Goal: Task Accomplishment & Management: Complete application form

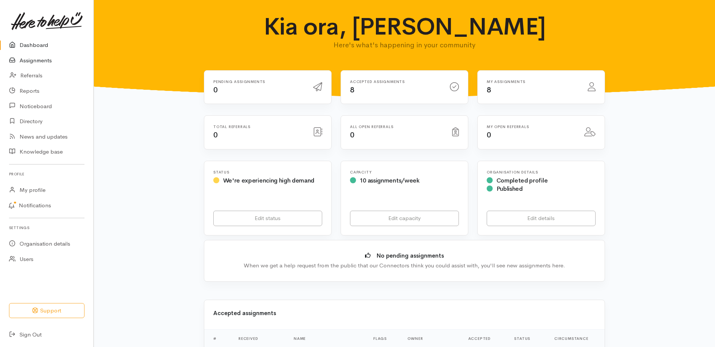
click at [39, 65] on link "Assignments" at bounding box center [46, 60] width 93 height 15
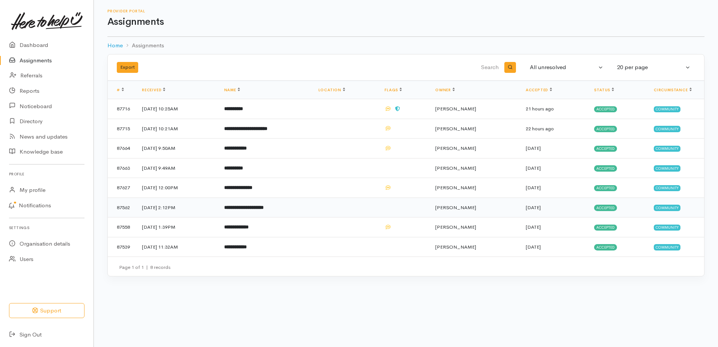
click at [256, 210] on b "**********" at bounding box center [243, 207] width 39 height 5
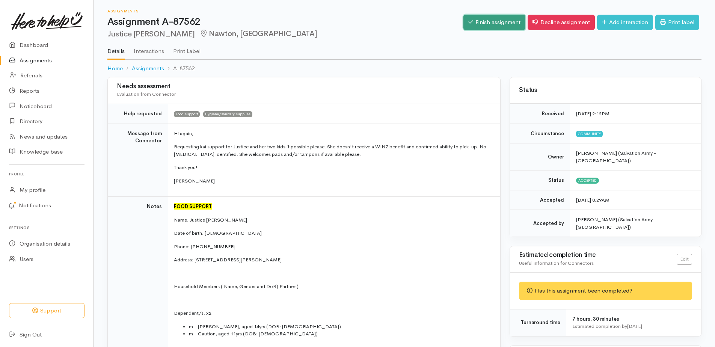
click at [464, 27] on link "Finish assignment" at bounding box center [494, 22] width 62 height 15
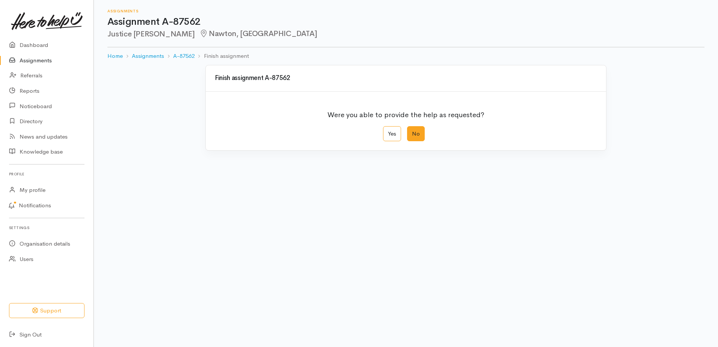
click at [418, 142] on label "No" at bounding box center [416, 133] width 18 height 15
click at [412, 131] on input "No" at bounding box center [409, 128] width 5 height 5
radio input "true"
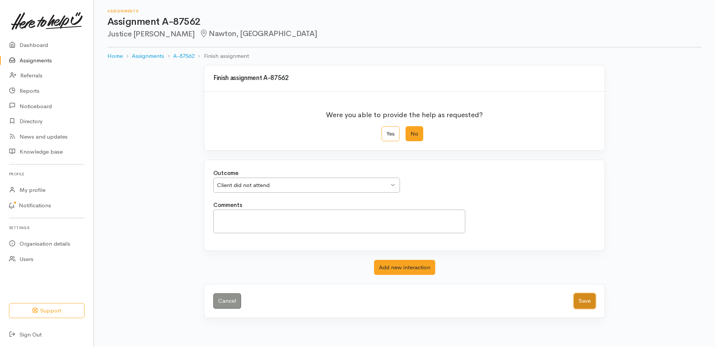
click at [578, 309] on button "Save" at bounding box center [585, 300] width 22 height 15
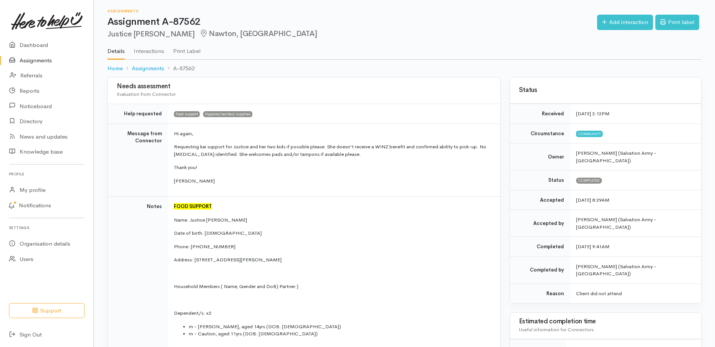
click at [23, 65] on link "Assignments" at bounding box center [46, 60] width 93 height 15
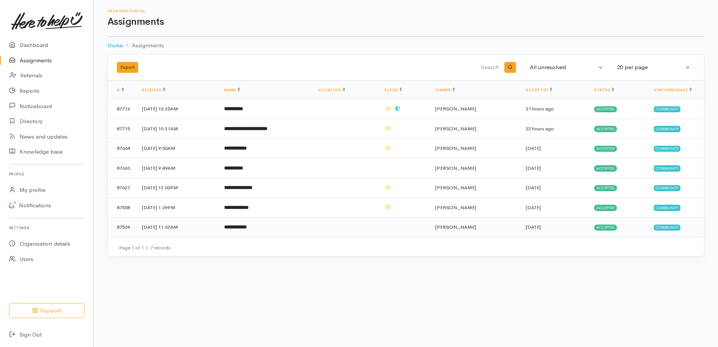
click at [464, 230] on span "[PERSON_NAME]" at bounding box center [455, 227] width 41 height 6
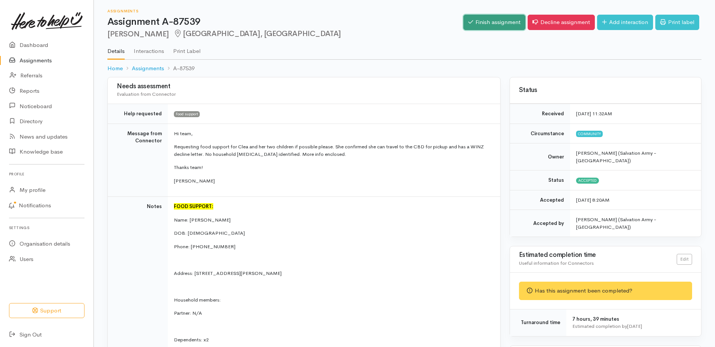
click at [468, 24] on icon at bounding box center [470, 22] width 5 height 6
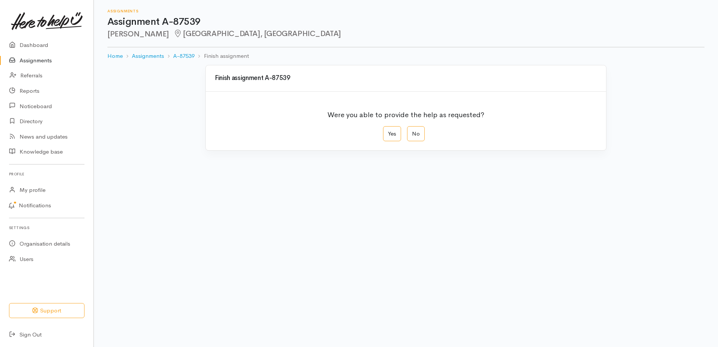
drag, startPoint x: 417, startPoint y: 146, endPoint x: 430, endPoint y: 180, distance: 36.0
click at [417, 142] on label "No" at bounding box center [416, 133] width 18 height 15
click at [412, 131] on input "No" at bounding box center [409, 128] width 5 height 5
radio input "true"
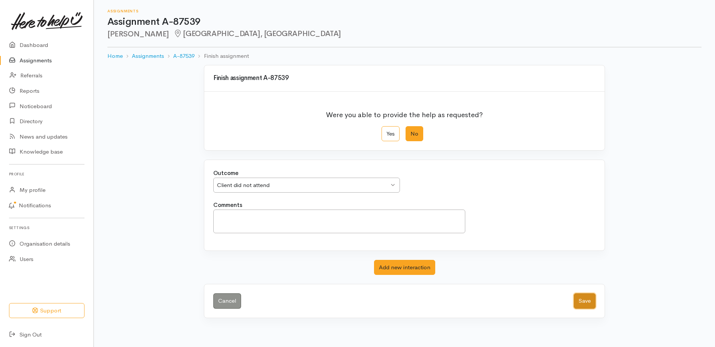
click at [574, 309] on button "Save" at bounding box center [585, 300] width 22 height 15
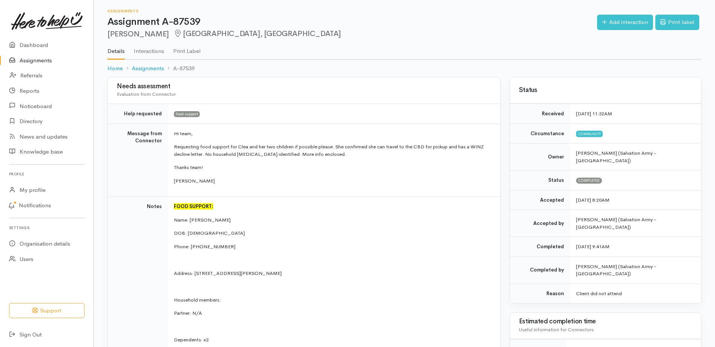
click at [45, 64] on link "Assignments" at bounding box center [46, 60] width 93 height 15
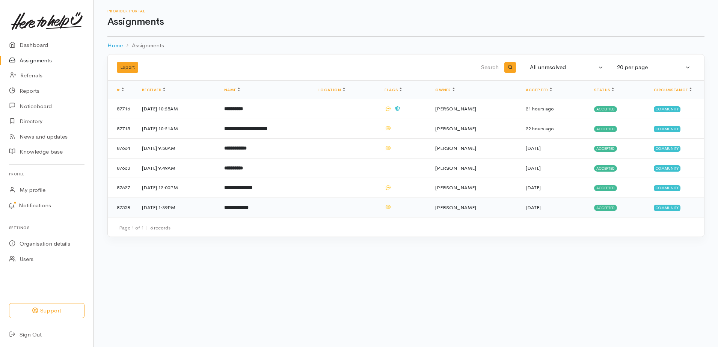
click at [249, 210] on b "**********" at bounding box center [236, 207] width 24 height 5
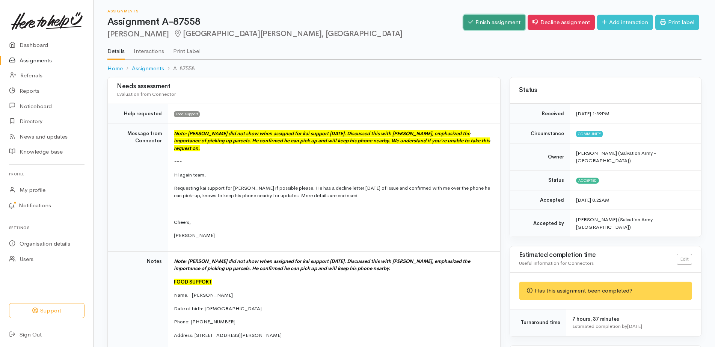
click at [474, 29] on link "Finish assignment" at bounding box center [494, 22] width 62 height 15
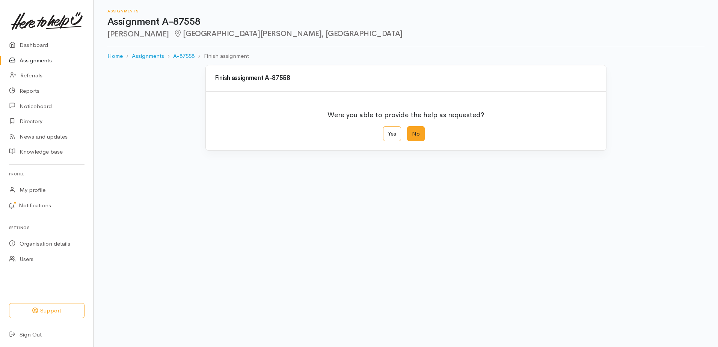
click at [420, 142] on label "No" at bounding box center [416, 133] width 18 height 15
click at [412, 131] on input "No" at bounding box center [409, 128] width 5 height 5
radio input "true"
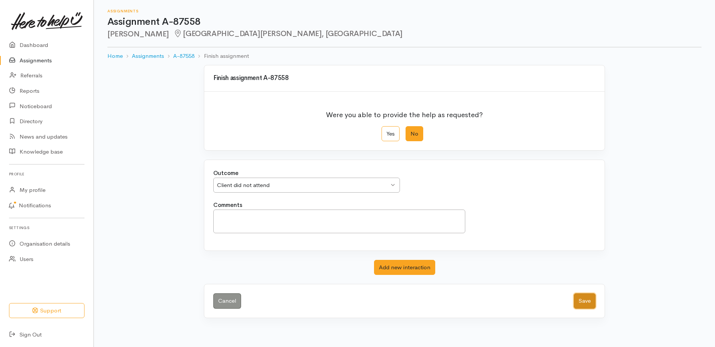
click at [576, 309] on button "Save" at bounding box center [585, 300] width 22 height 15
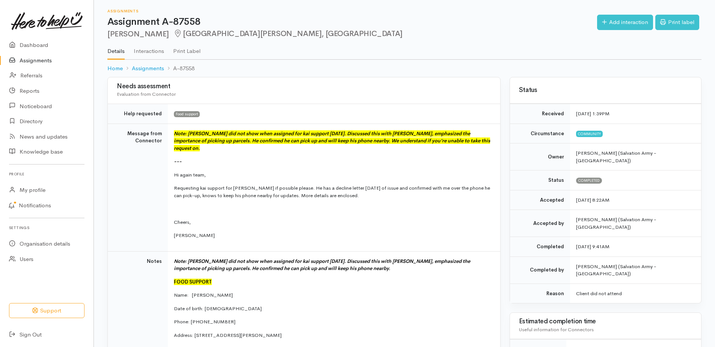
click at [29, 65] on link "Assignments" at bounding box center [46, 60] width 93 height 15
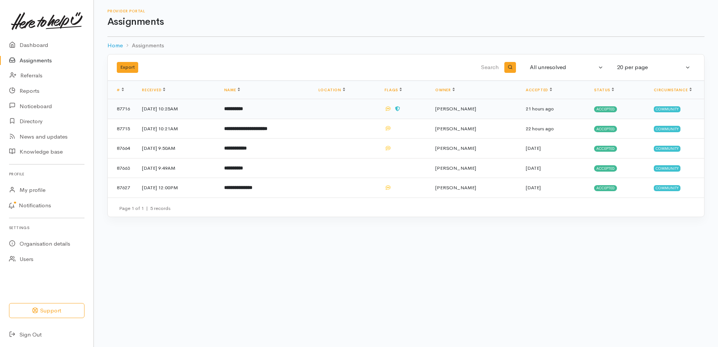
click at [243, 111] on b "**********" at bounding box center [233, 108] width 19 height 5
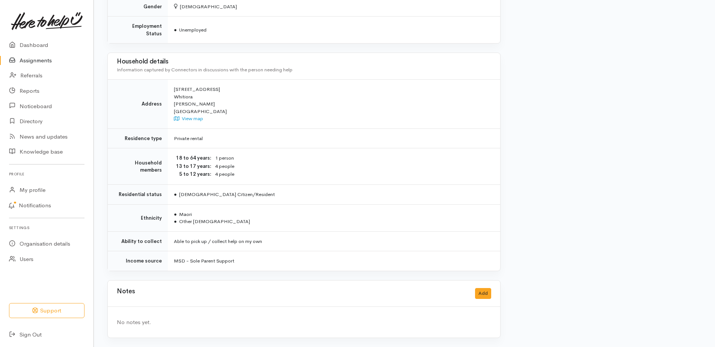
scroll to position [669, 0]
click at [481, 288] on button "Add" at bounding box center [483, 293] width 16 height 11
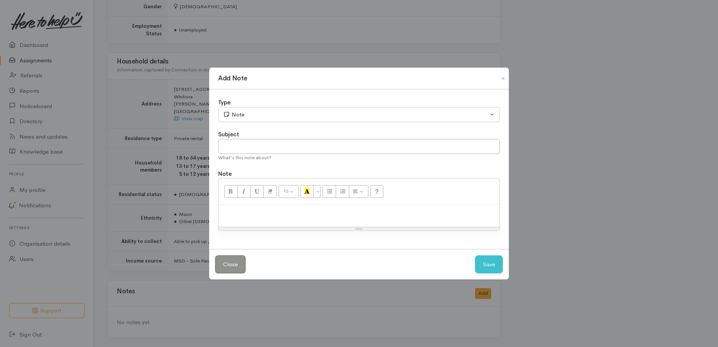
click at [269, 213] on p at bounding box center [358, 212] width 273 height 9
click at [294, 216] on p "Is coming in today" at bounding box center [358, 212] width 273 height 9
click at [485, 273] on button "Save" at bounding box center [489, 264] width 28 height 18
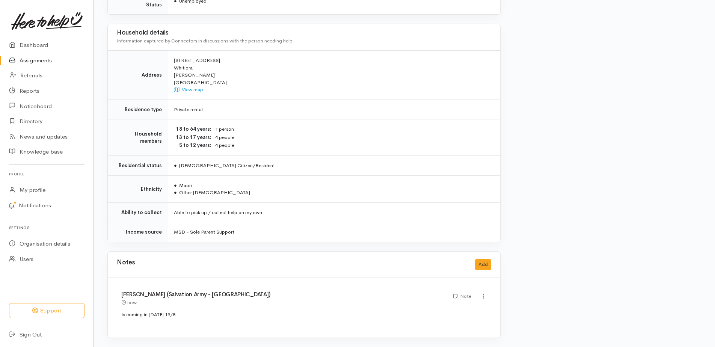
click at [39, 66] on link "Assignments" at bounding box center [46, 60] width 93 height 15
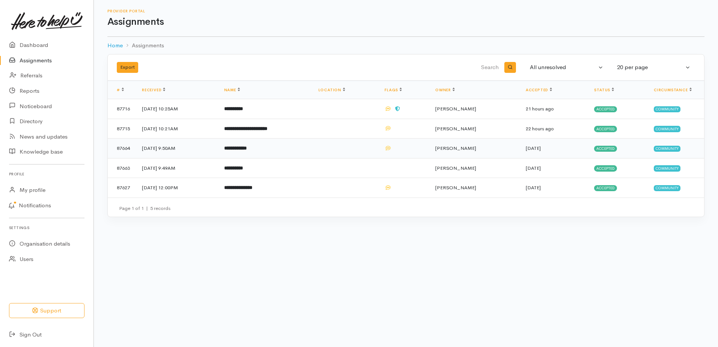
click at [247, 151] on b "**********" at bounding box center [235, 148] width 23 height 5
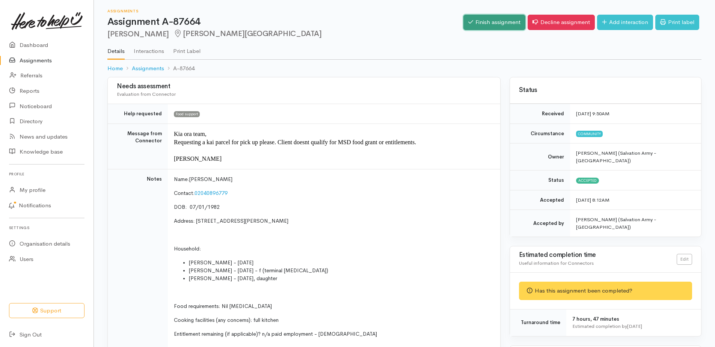
click at [476, 23] on link "Finish assignment" at bounding box center [494, 22] width 62 height 15
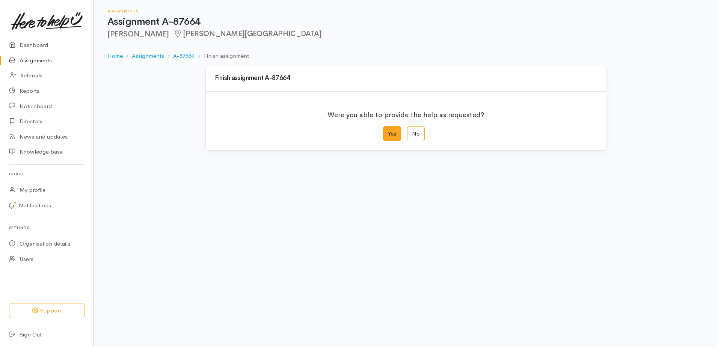
click at [386, 142] on label "Yes" at bounding box center [392, 133] width 18 height 15
click at [386, 131] on input "Yes" at bounding box center [385, 128] width 5 height 5
radio input "true"
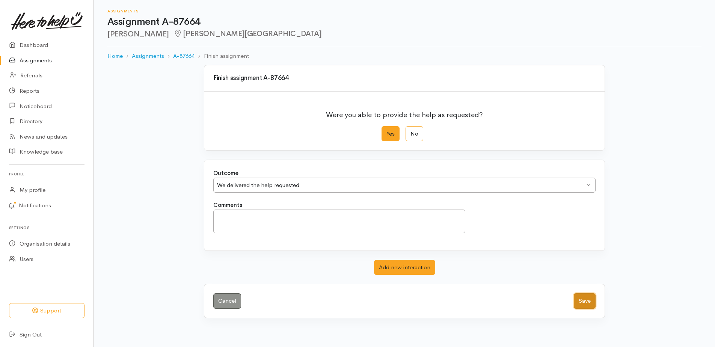
click at [579, 309] on button "Save" at bounding box center [585, 300] width 22 height 15
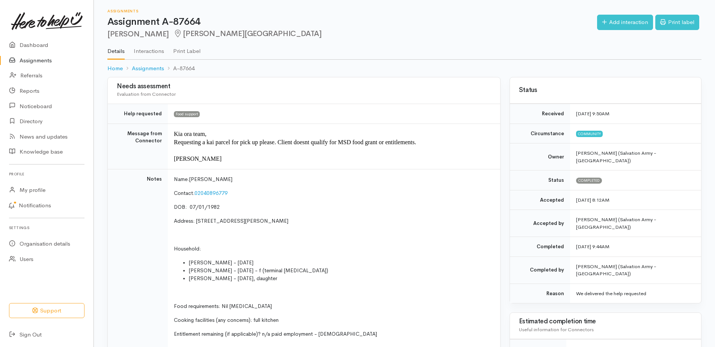
click at [44, 63] on link "Assignments" at bounding box center [46, 60] width 93 height 15
